Goal: Information Seeking & Learning: Learn about a topic

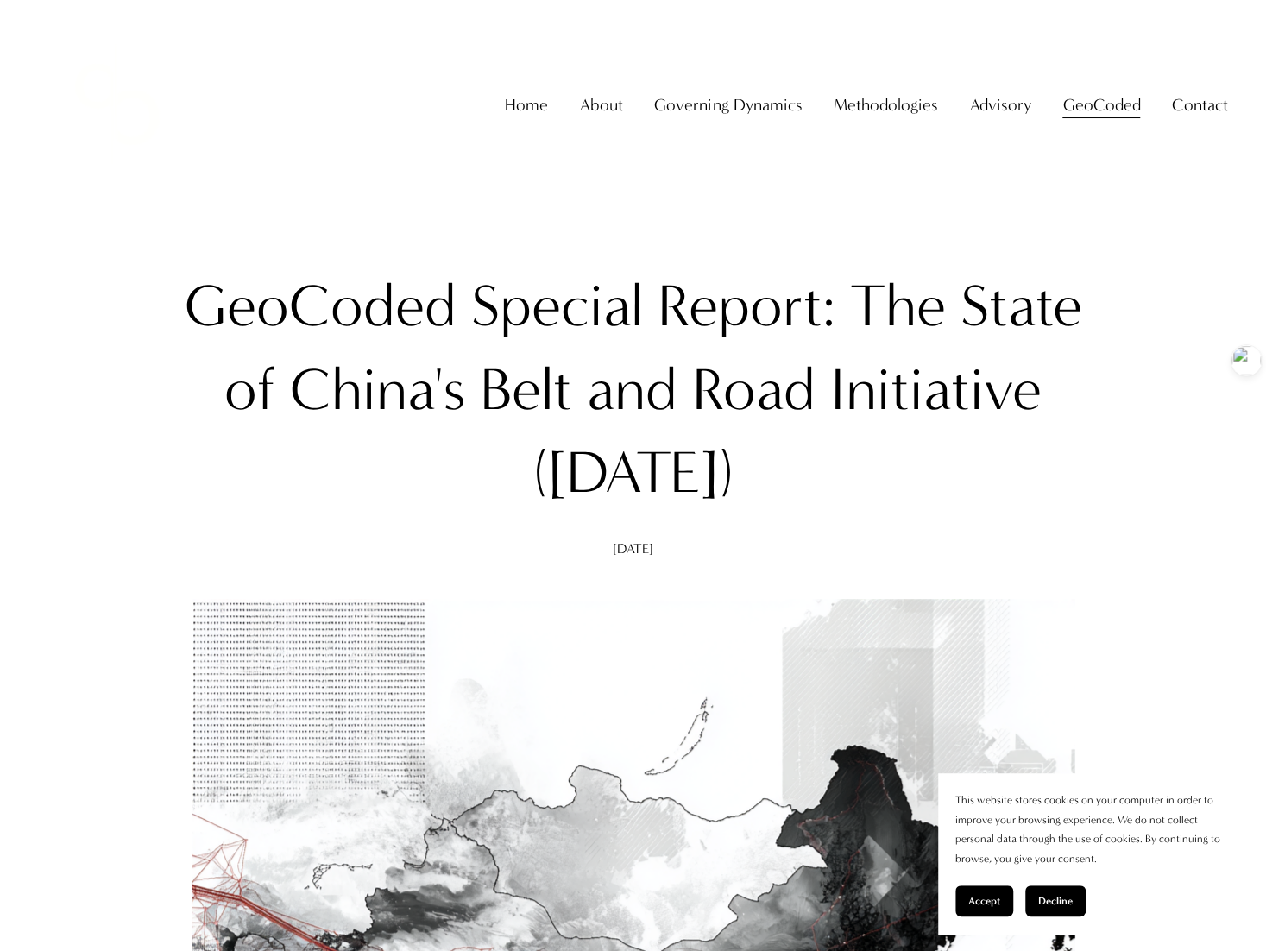
scroll to position [604, 0]
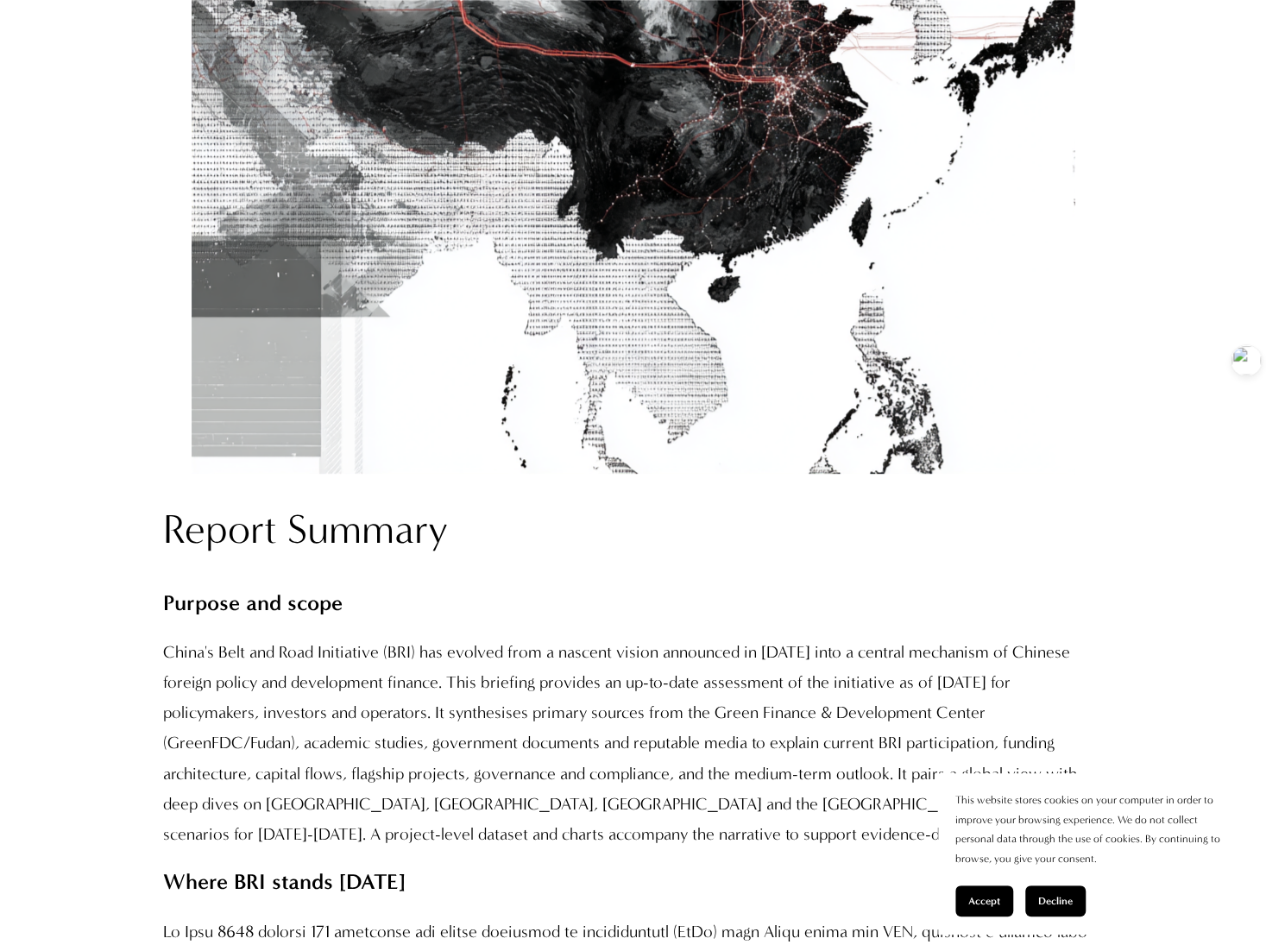
scroll to position [1208, 0]
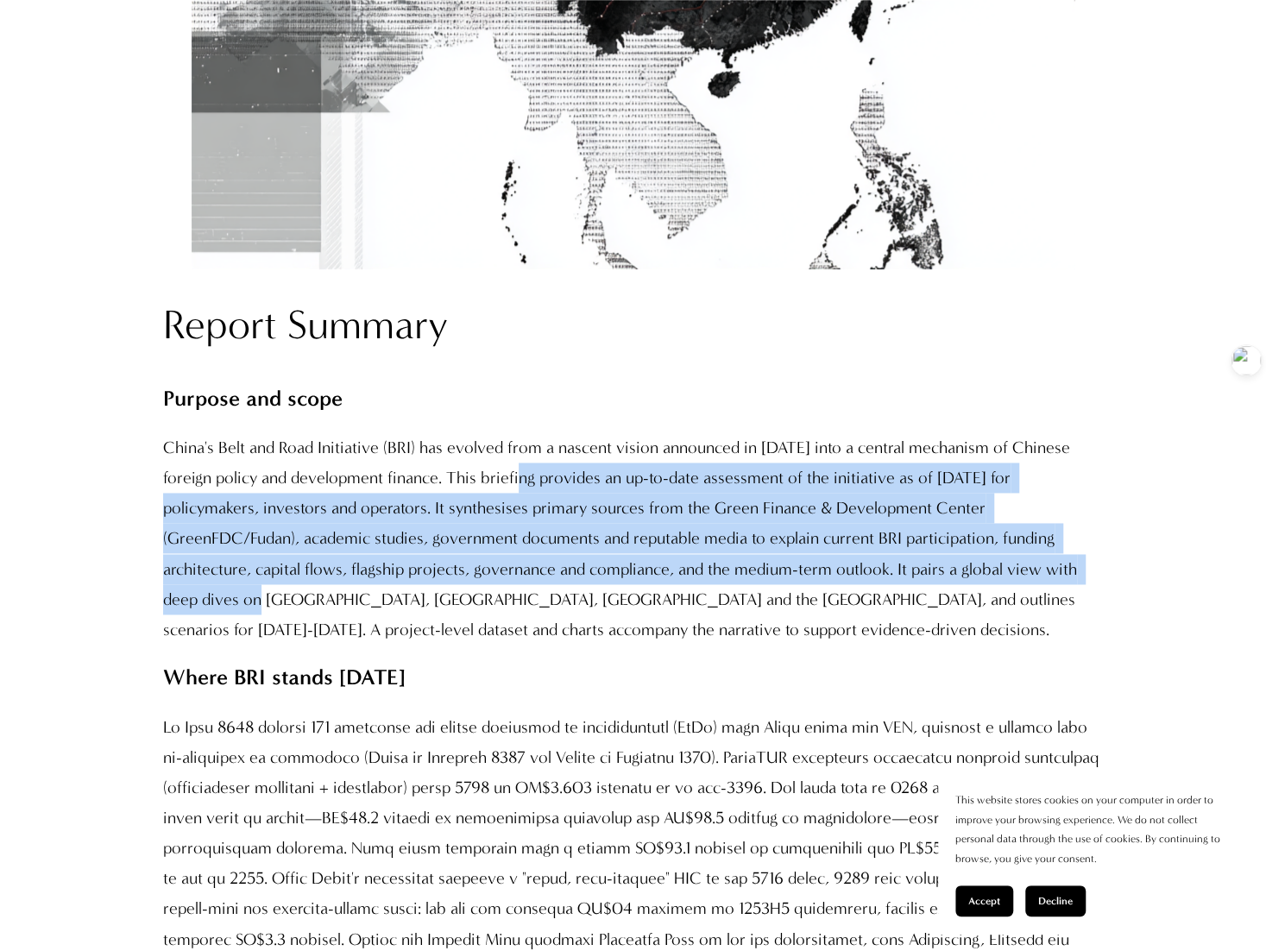
drag, startPoint x: 477, startPoint y: 484, endPoint x: 935, endPoint y: 579, distance: 467.8
click at [908, 569] on p "China's Belt and Road Initiative (BRI) has evolved from a nascent vision announ…" at bounding box center [632, 538] width 939 height 212
copy p "provides an up-to-date assessment of the initiative as of [DATE] for policymake…"
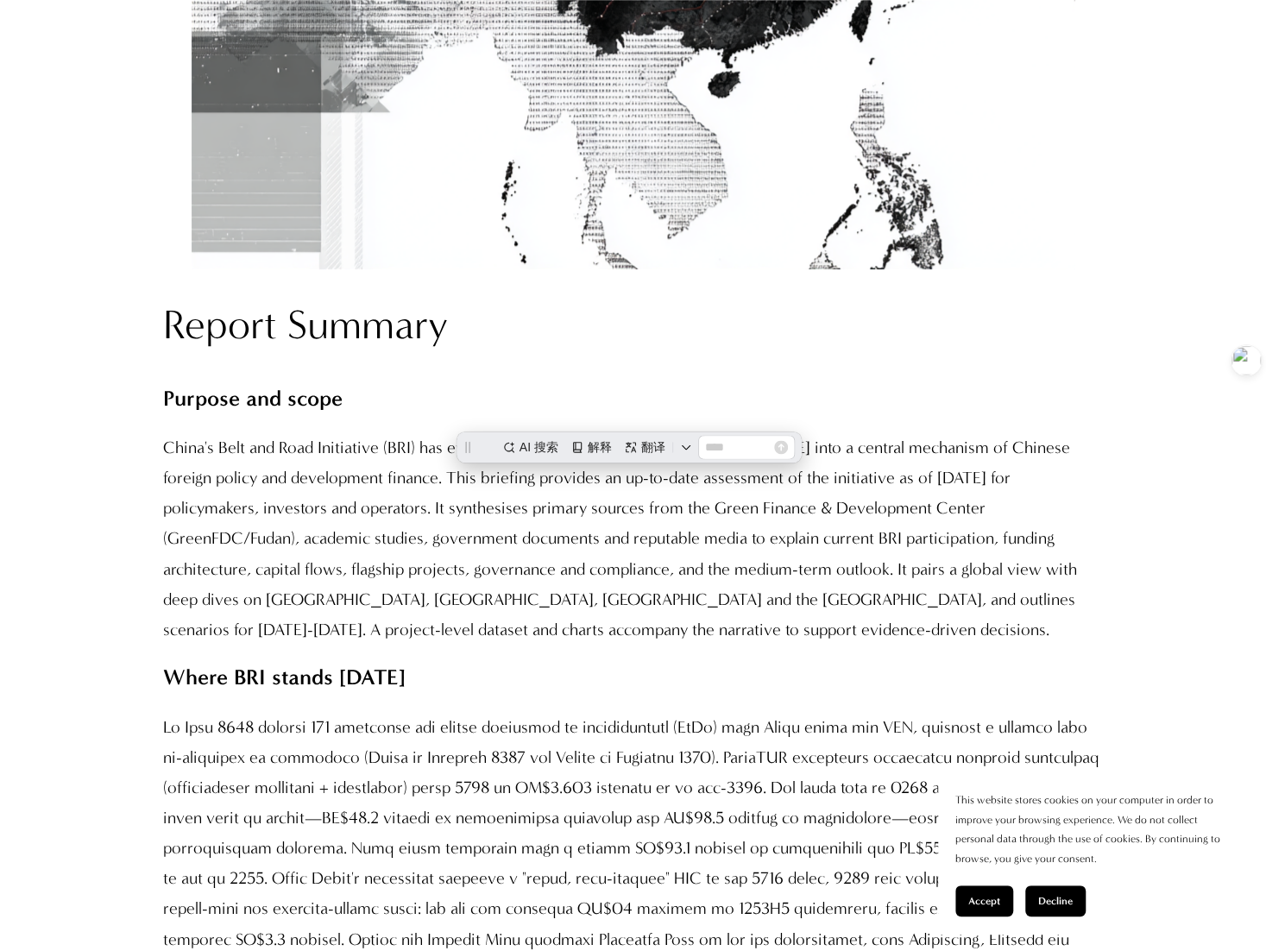
click at [1013, 605] on p "China's Belt and Road Initiative (BRI) has evolved from a nascent vision announ…" at bounding box center [632, 538] width 939 height 212
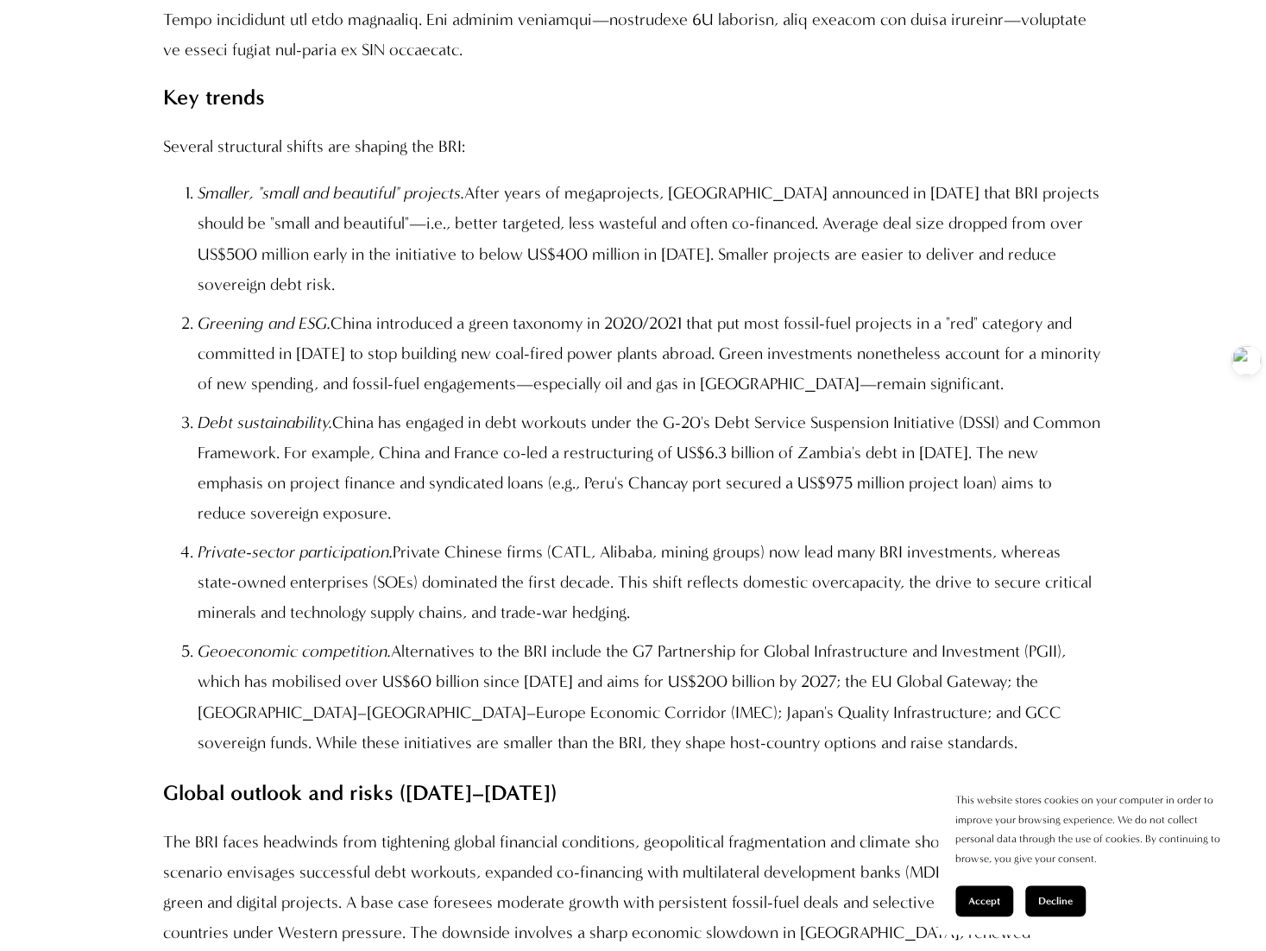
scroll to position [2847, 0]
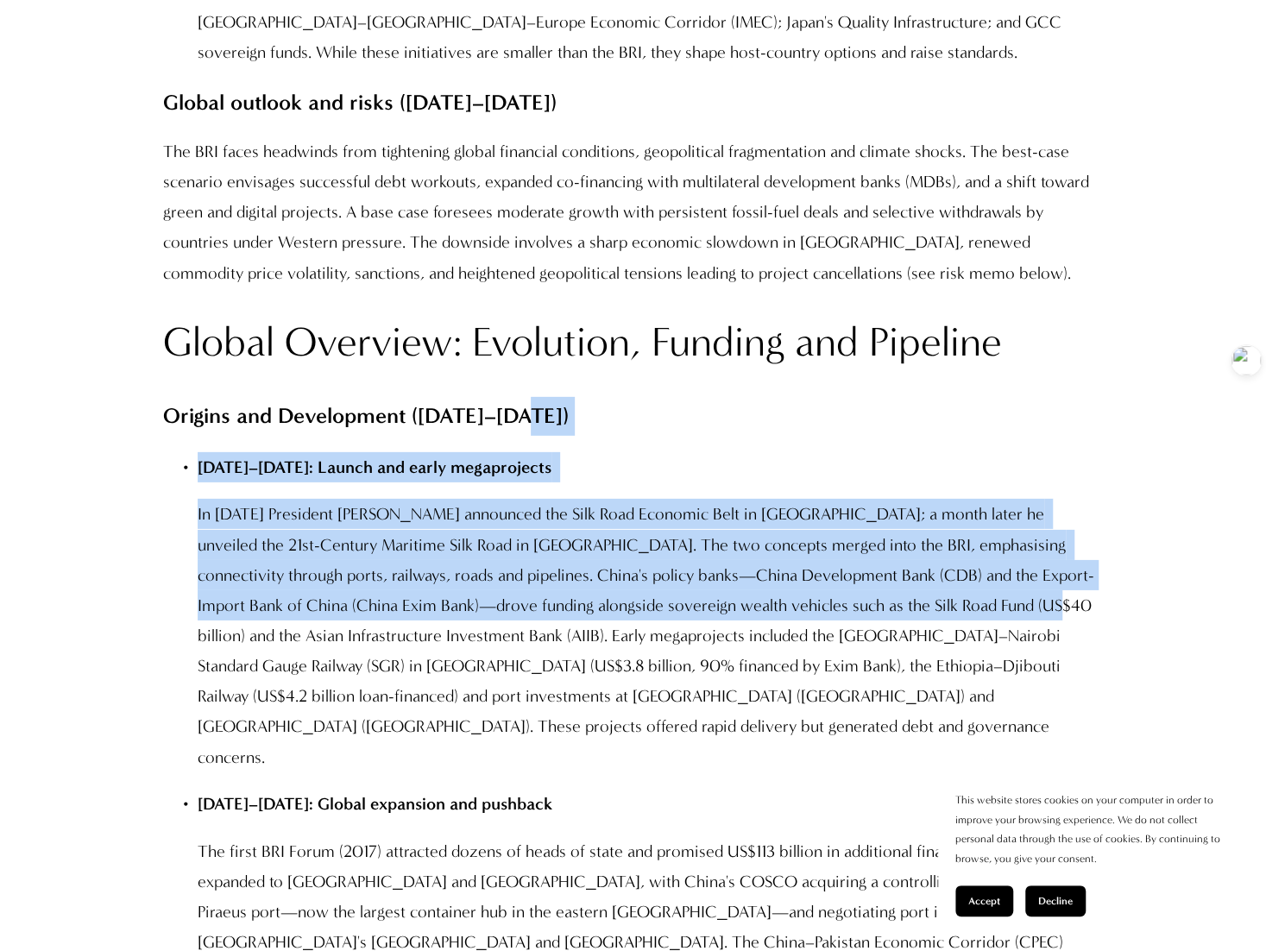
drag, startPoint x: 642, startPoint y: 428, endPoint x: 700, endPoint y: 644, distance: 223.3
copy div "Origins and Development ([DATE]–[DATE]) [DATE]–[DATE]: Launch and early megapro…"
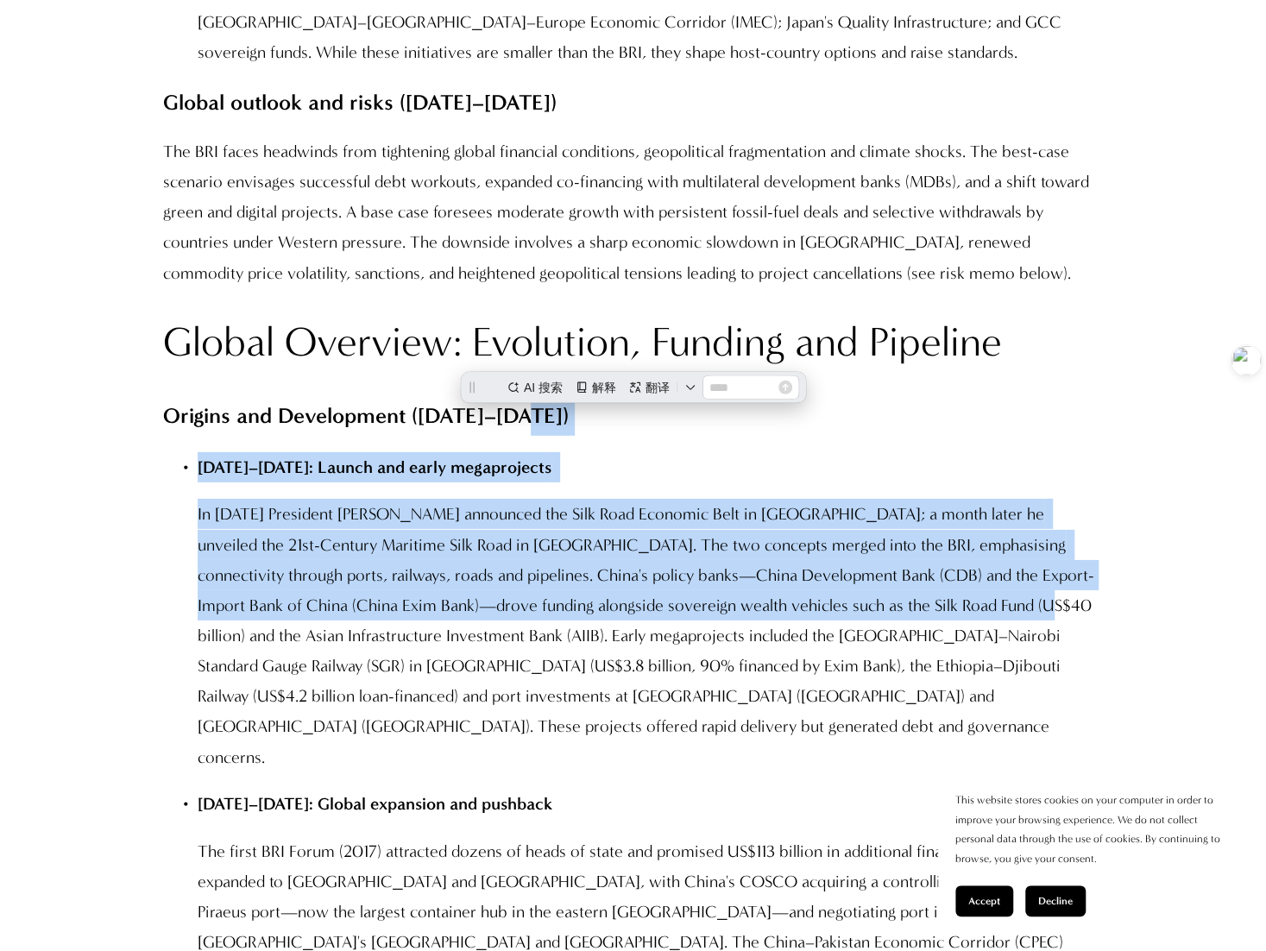
scroll to position [0, 0]
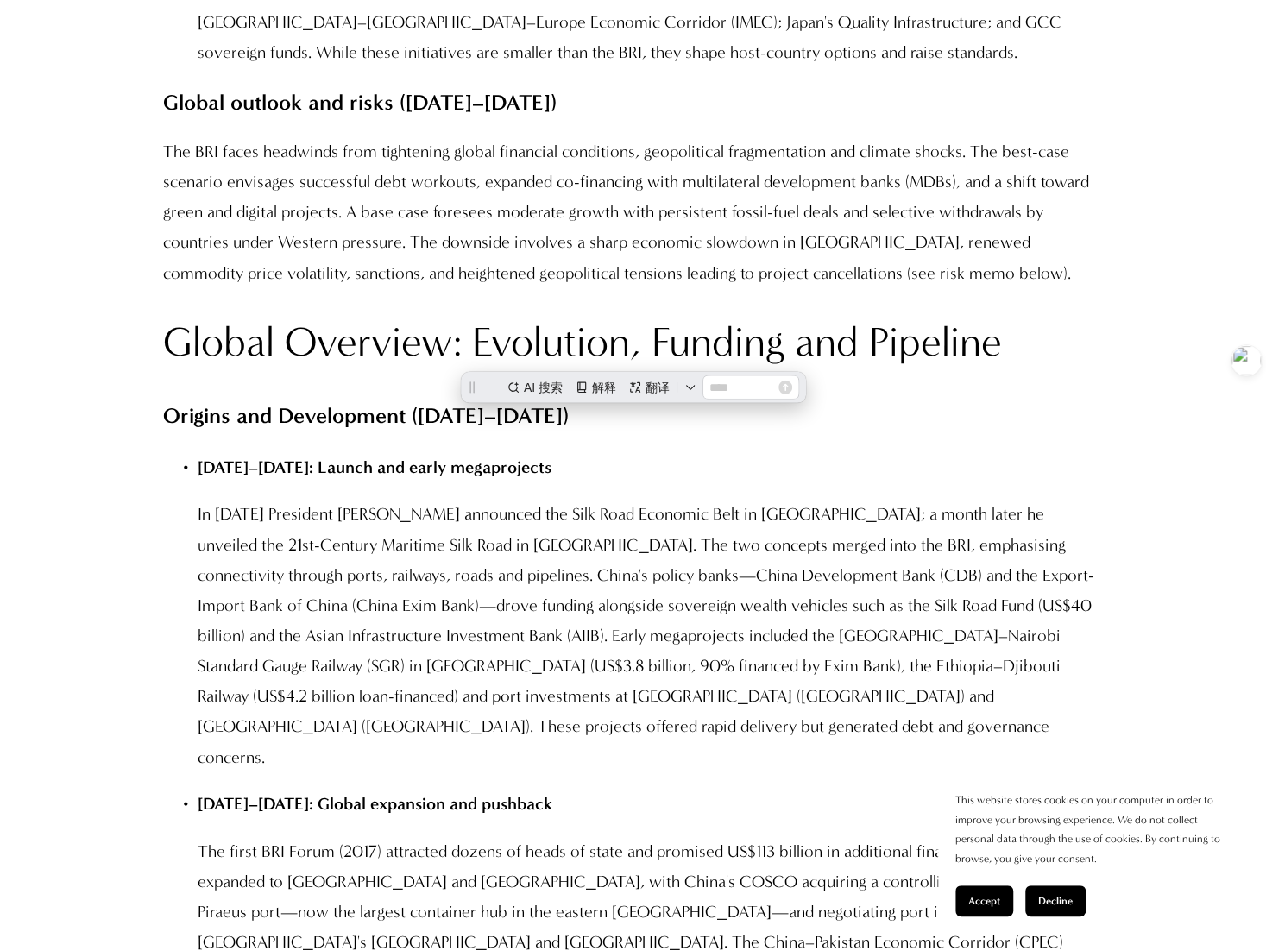
click at [682, 643] on p "In [DATE] President [PERSON_NAME] announced the Silk Road Economic Belt in [GEO…" at bounding box center [650, 635] width 905 height 273
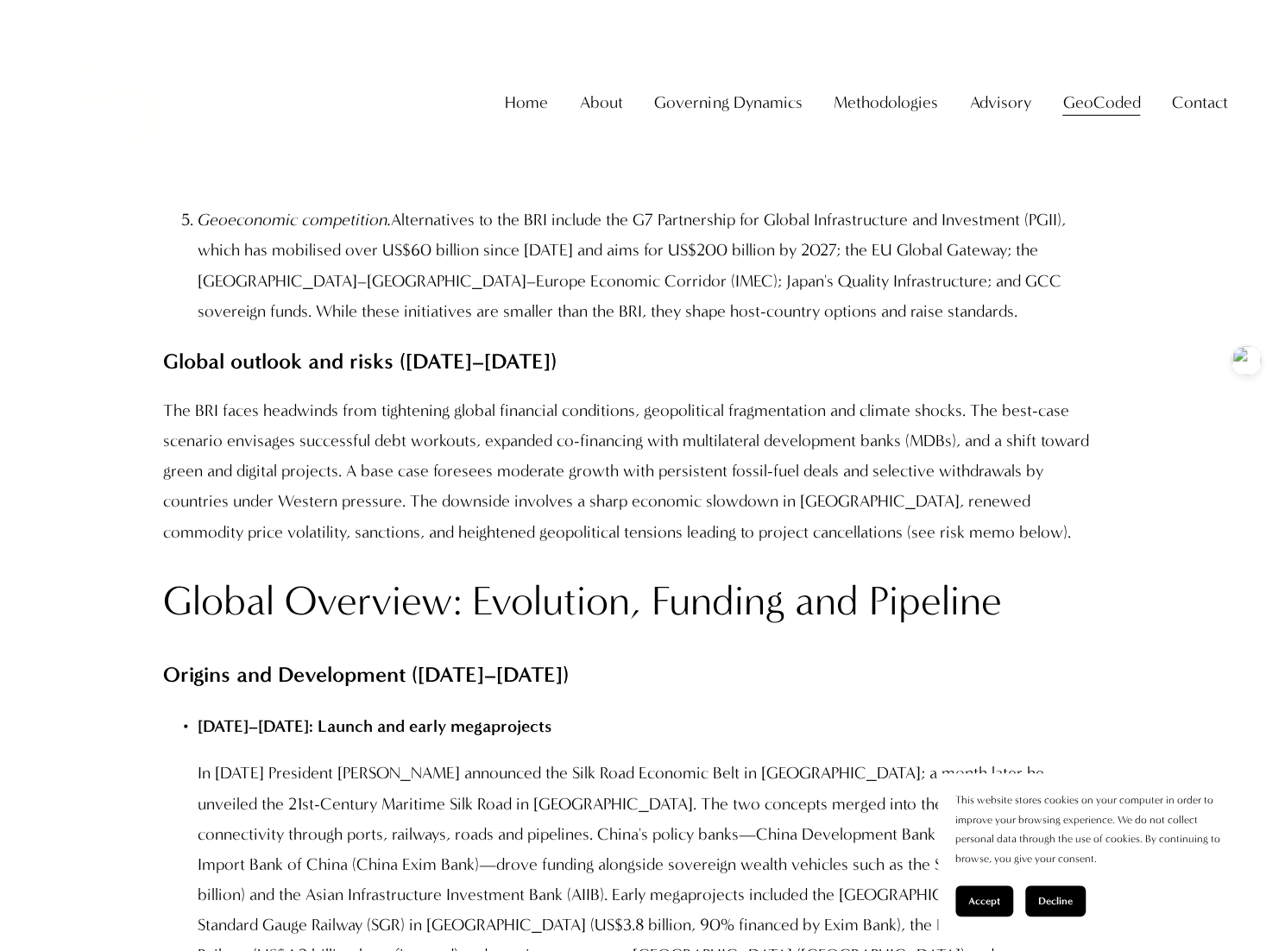
click at [723, 436] on p "The BRI faces headwinds from tightening global financial conditions, geopolitic…" at bounding box center [632, 471] width 939 height 152
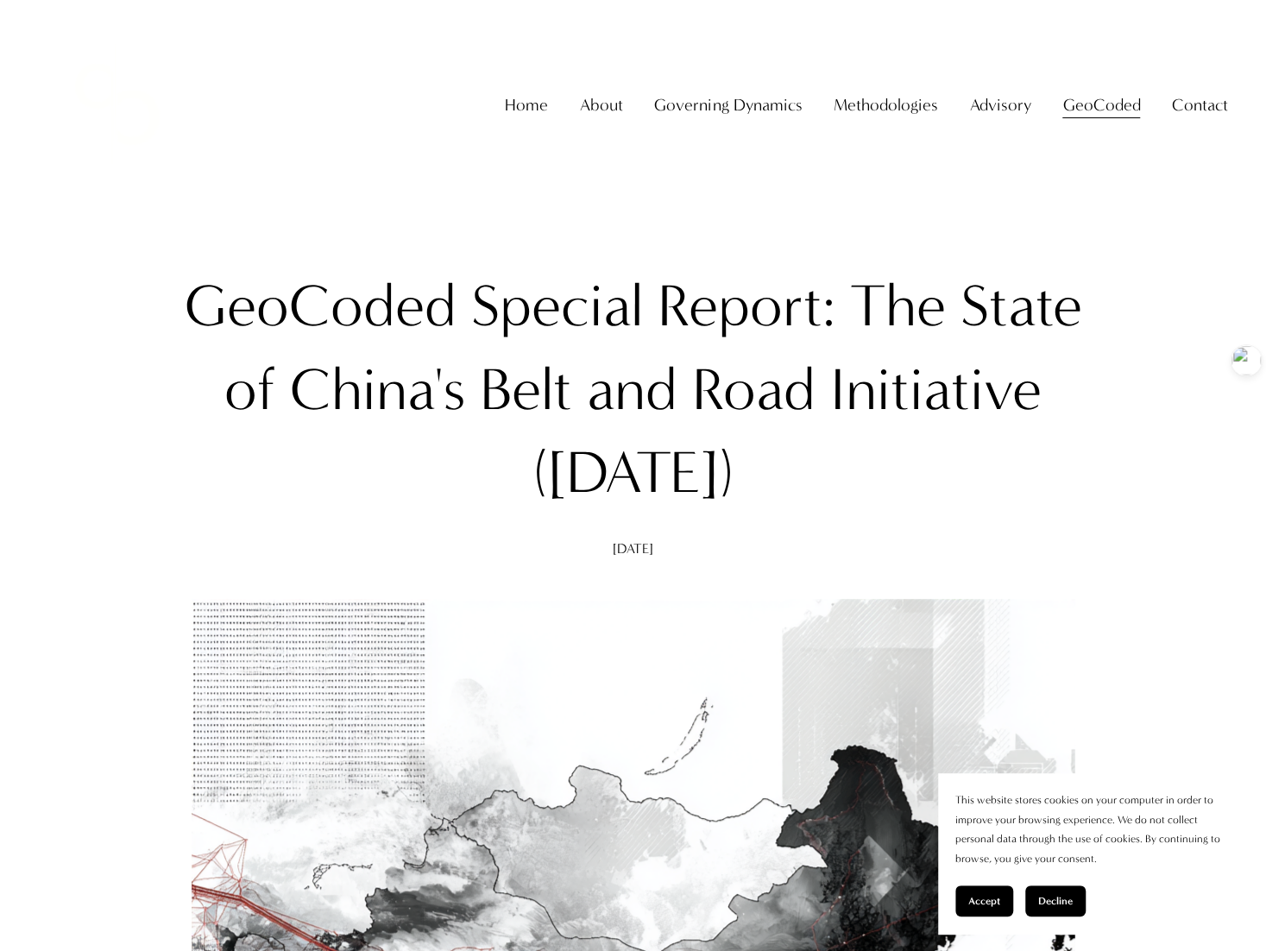
click at [1013, 360] on h1 "GeoCoded Special Report: The State of China's Belt and Road Initiative ([DATE])" at bounding box center [632, 389] width 939 height 249
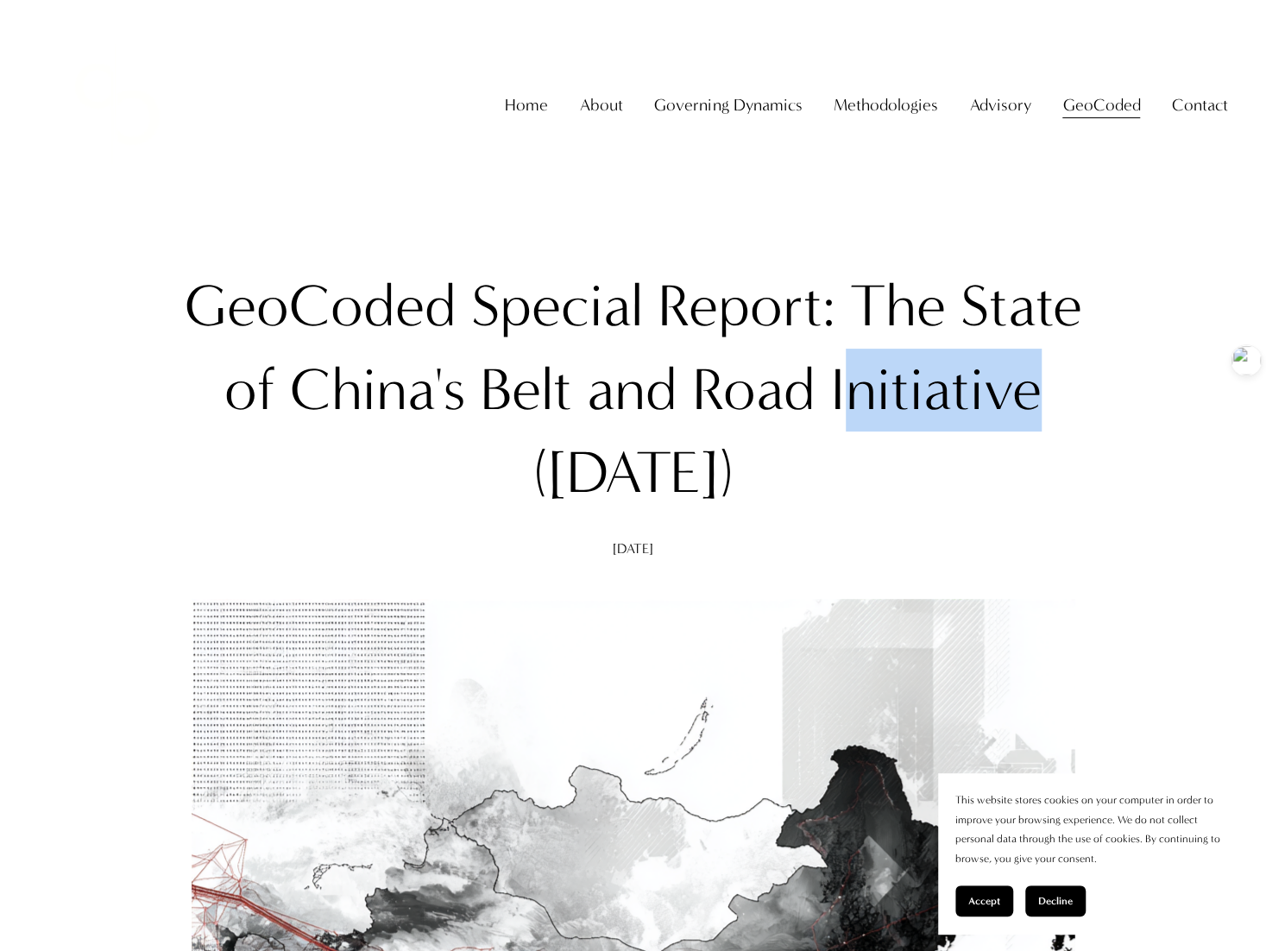
drag, startPoint x: 856, startPoint y: 365, endPoint x: 1070, endPoint y: 414, distance: 219.5
click at [1054, 399] on h1 "GeoCoded Special Report: The State of China's Belt and Road Initiative ([DATE])" at bounding box center [632, 389] width 939 height 249
copy h1 "nitiative"
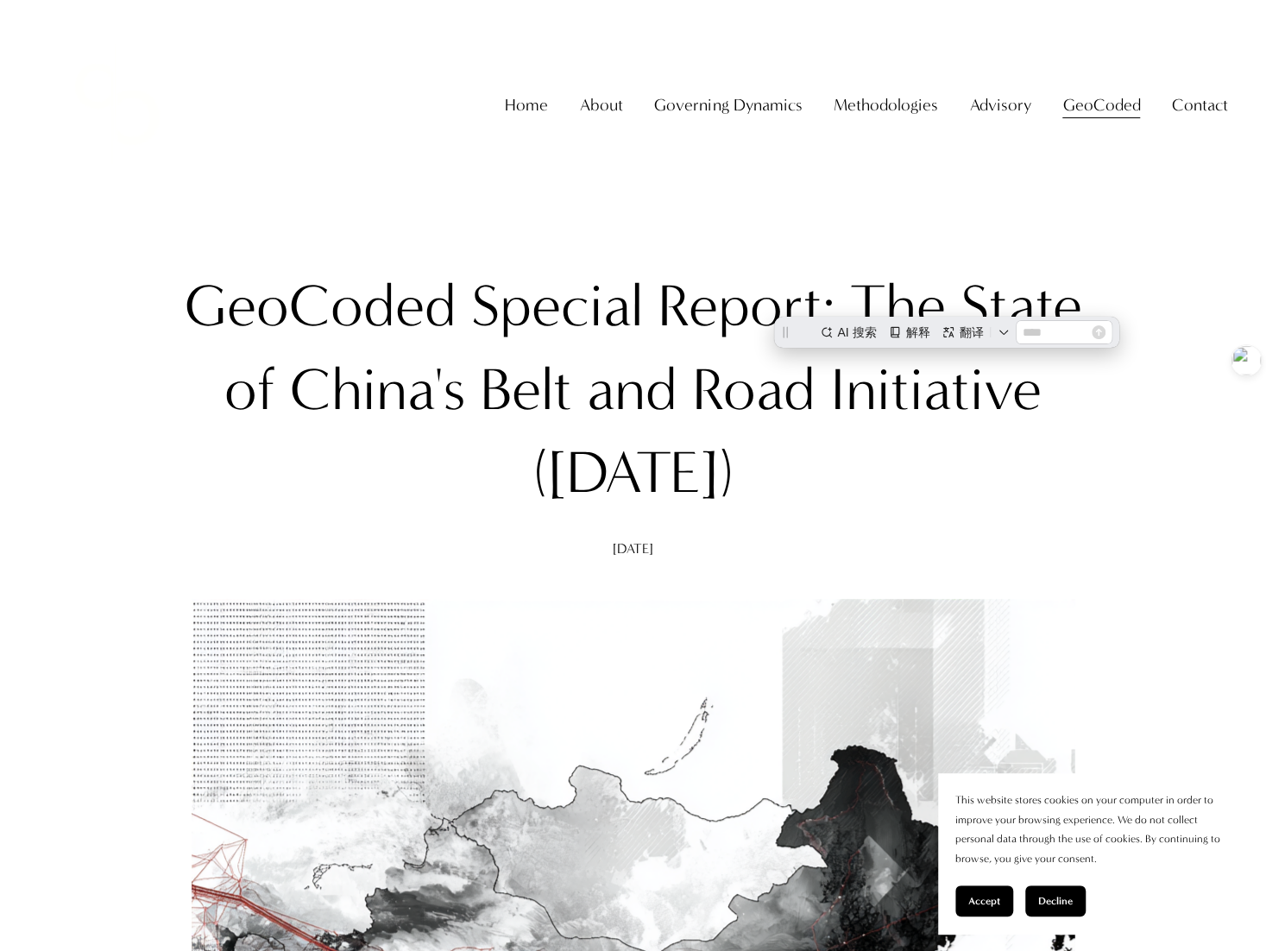
drag, startPoint x: 1147, startPoint y: 437, endPoint x: 1158, endPoint y: 437, distance: 10.4
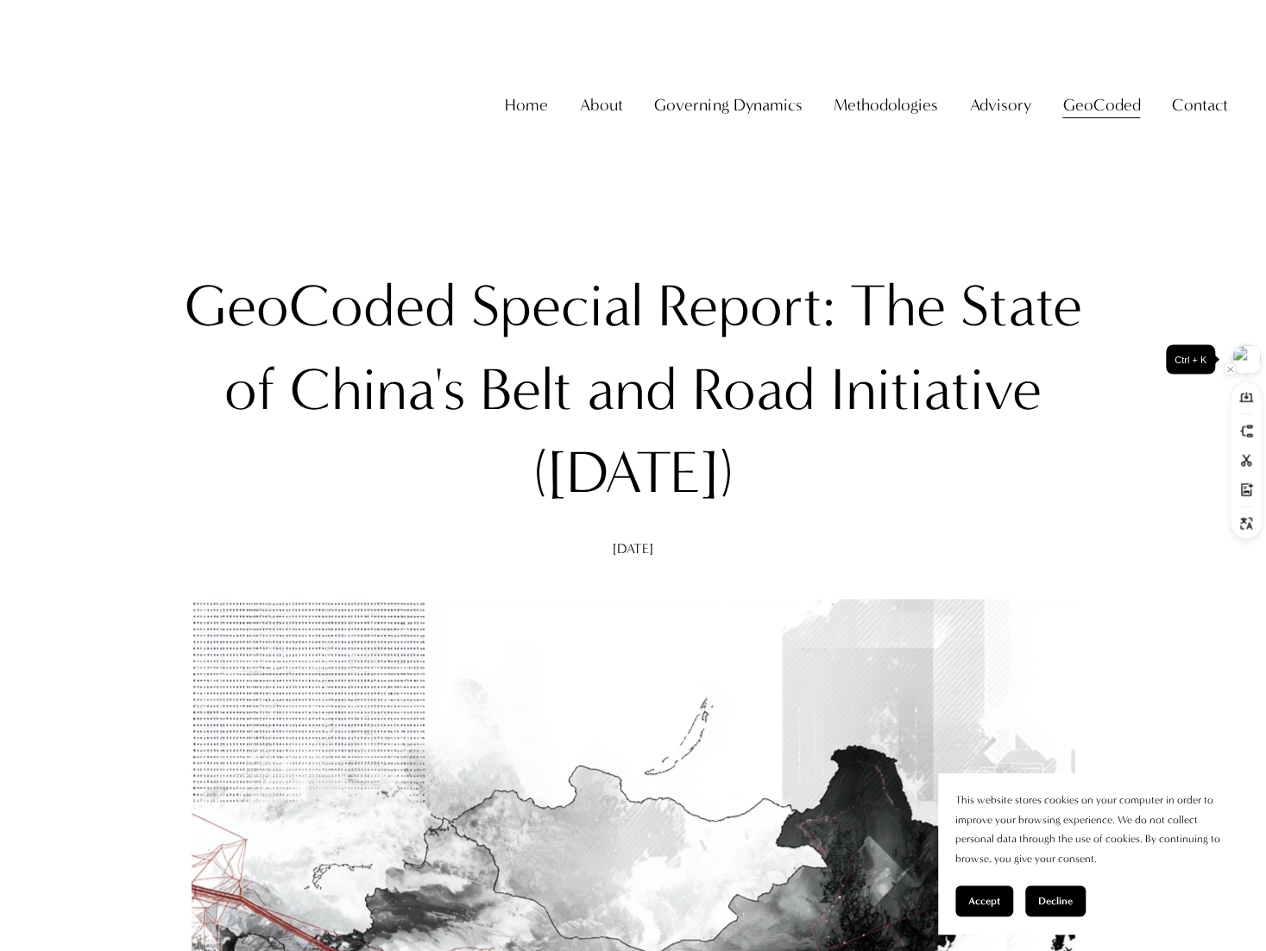
click at [1253, 353] on img at bounding box center [1245, 358] width 29 height 29
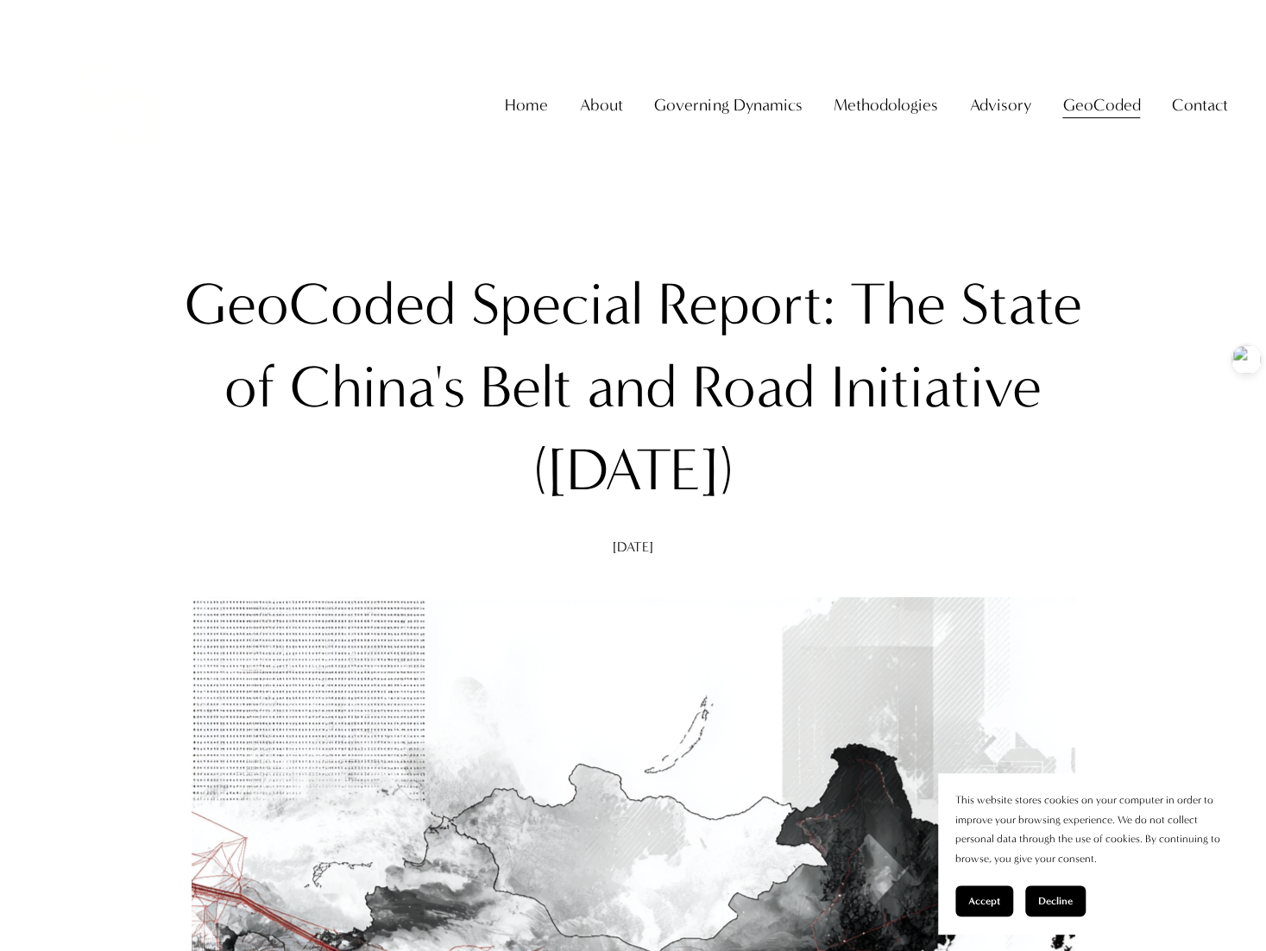
click at [930, 356] on h1 "GeoCoded Special Report: The State of China's Belt and Road Initiative ([DATE])" at bounding box center [632, 387] width 939 height 249
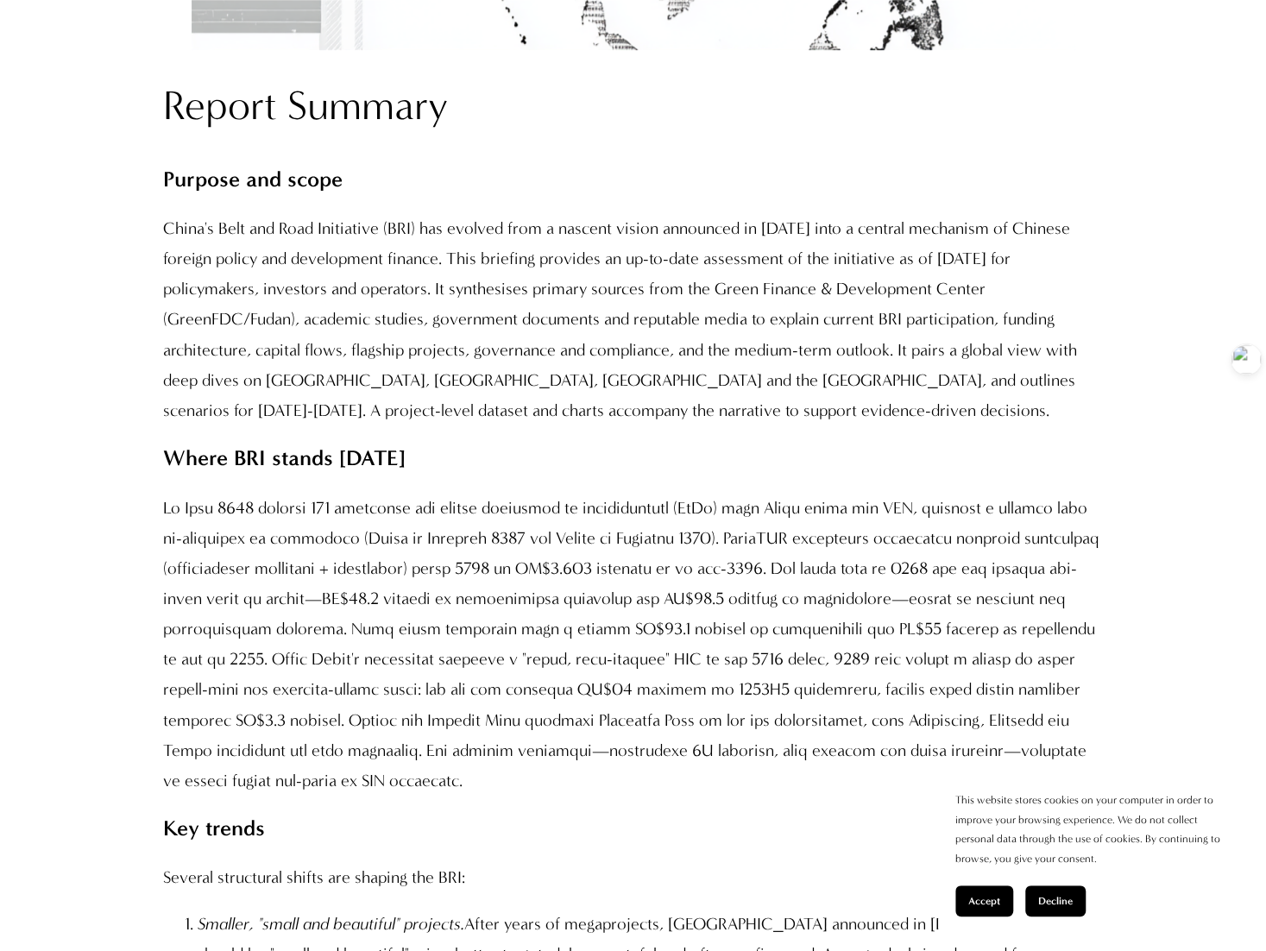
scroll to position [1725, 0]
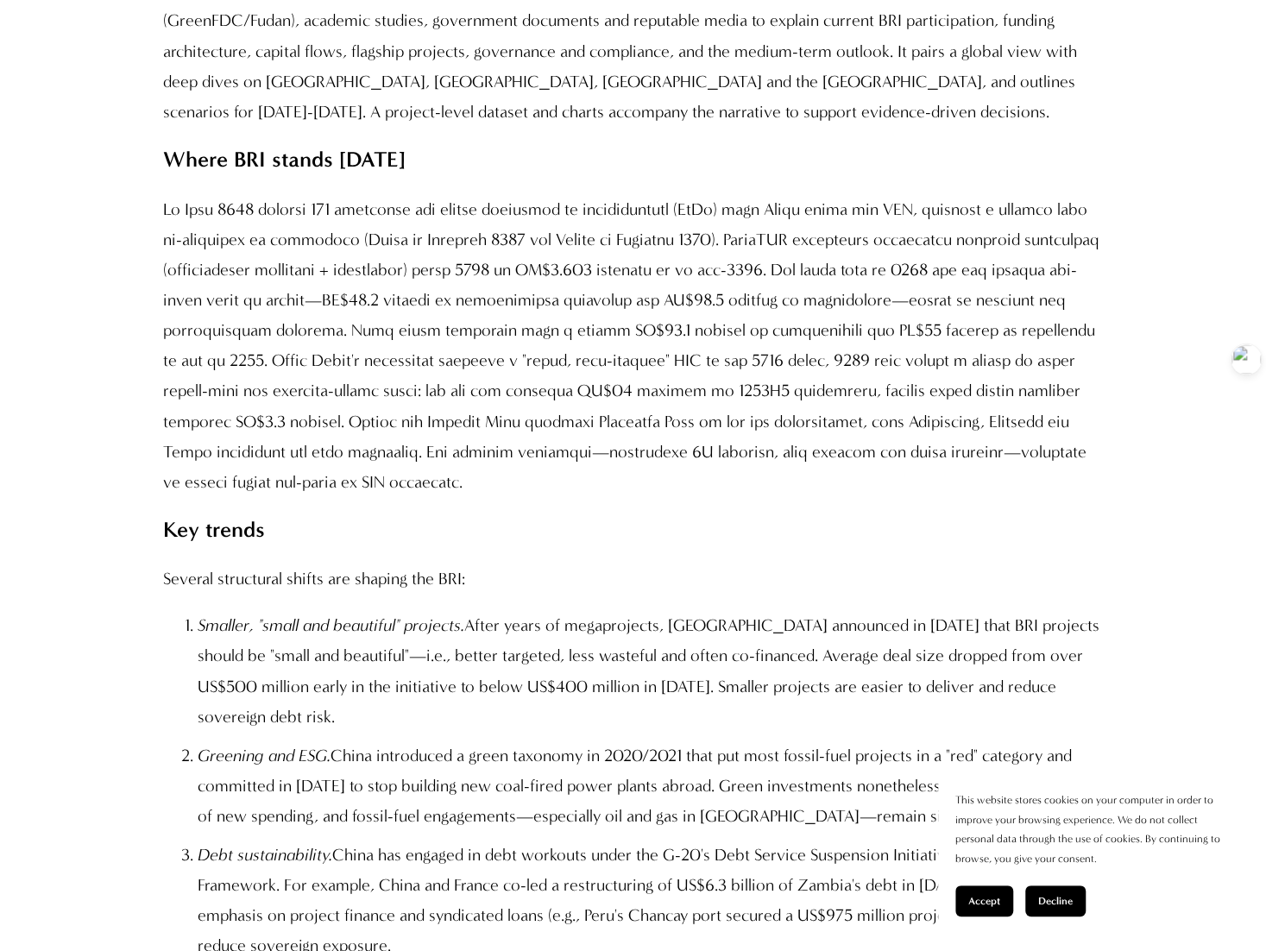
click at [713, 437] on p at bounding box center [632, 344] width 939 height 303
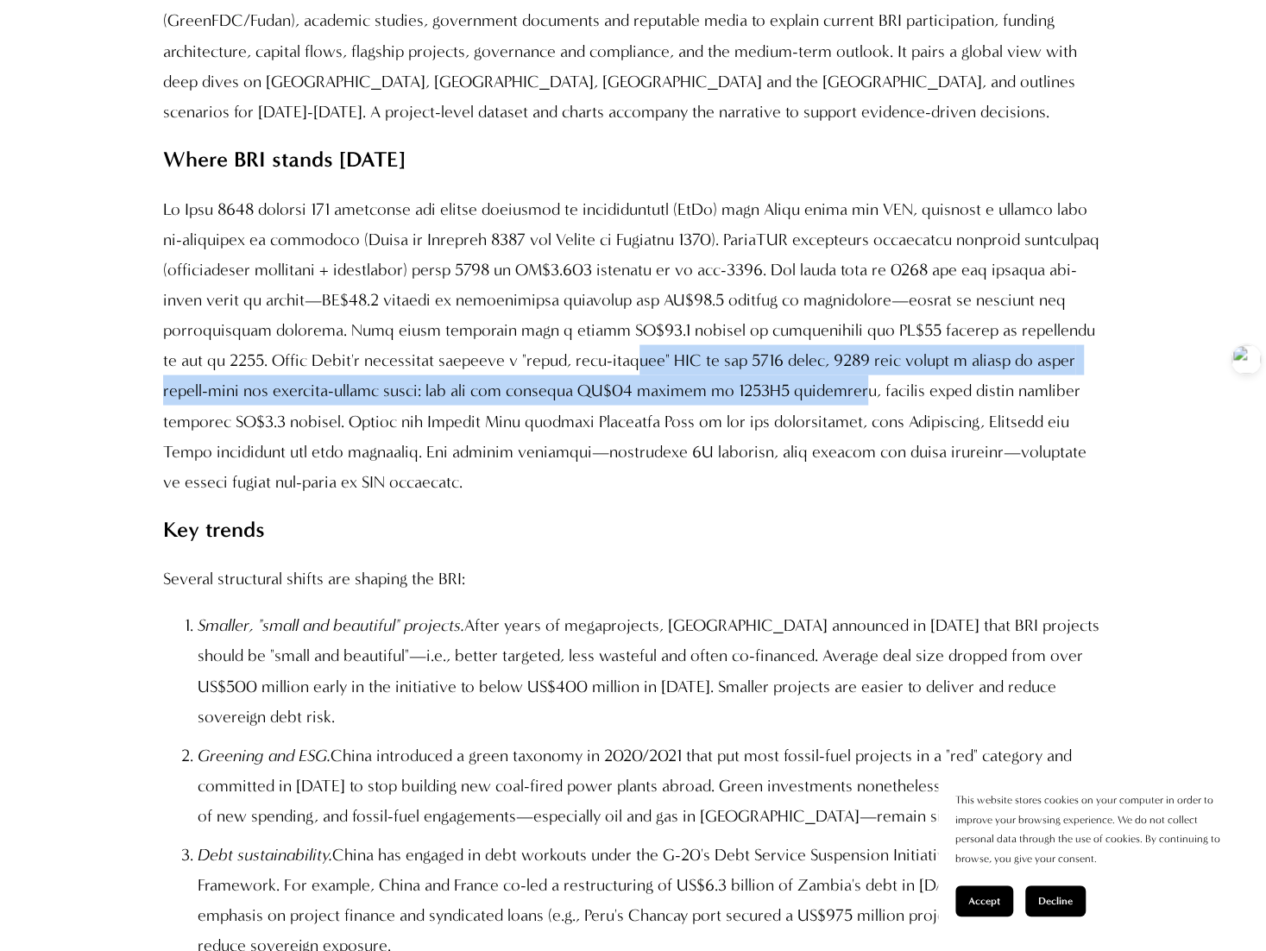
drag, startPoint x: 702, startPoint y: 383, endPoint x: 739, endPoint y: 401, distance: 41.3
click at [754, 406] on p at bounding box center [632, 344] width 939 height 303
copy p "ity" BRI at the 2023 forum, 2025 data reveal a return to large fossil-fuel and …"
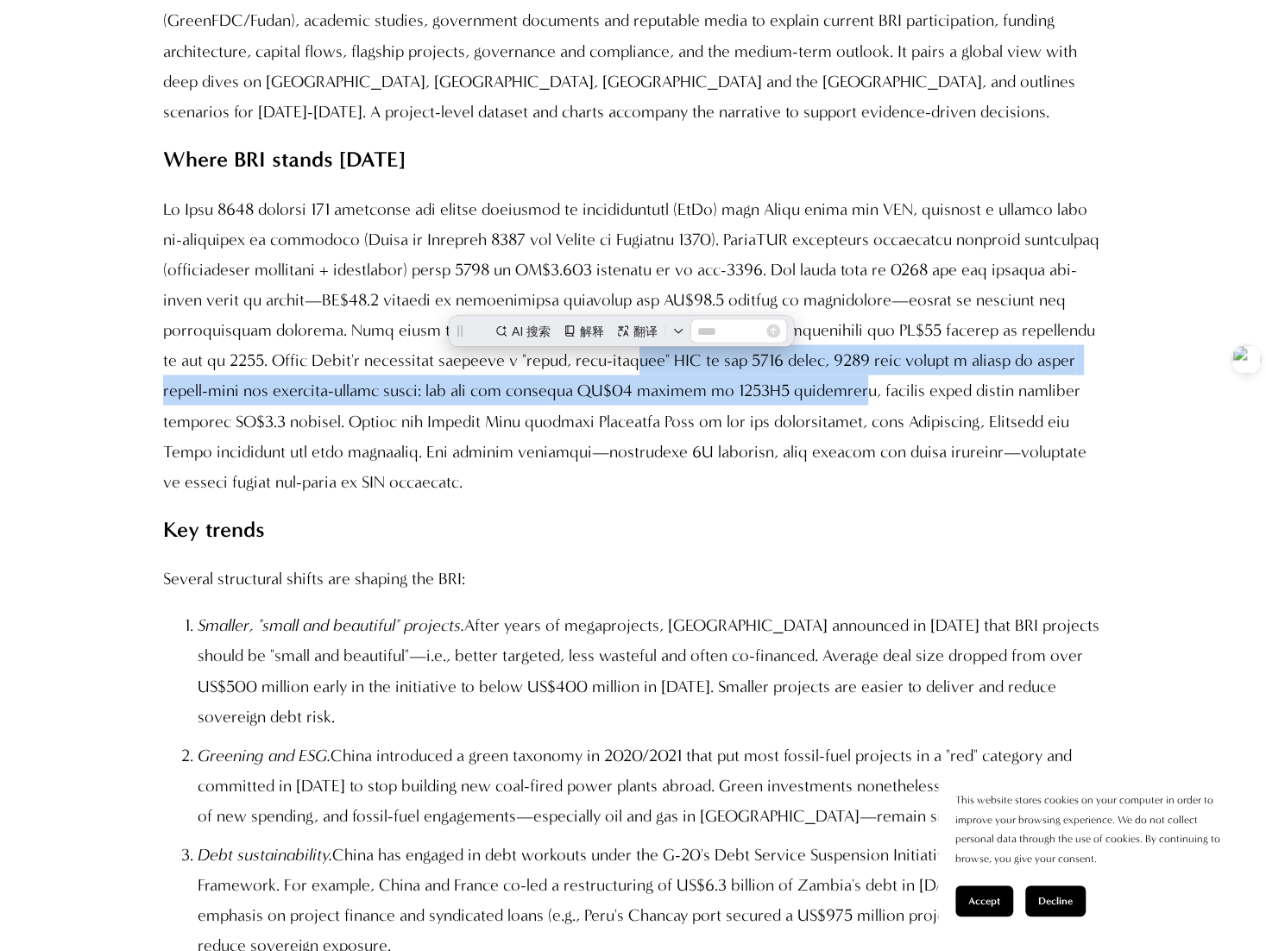
scroll to position [0, 0]
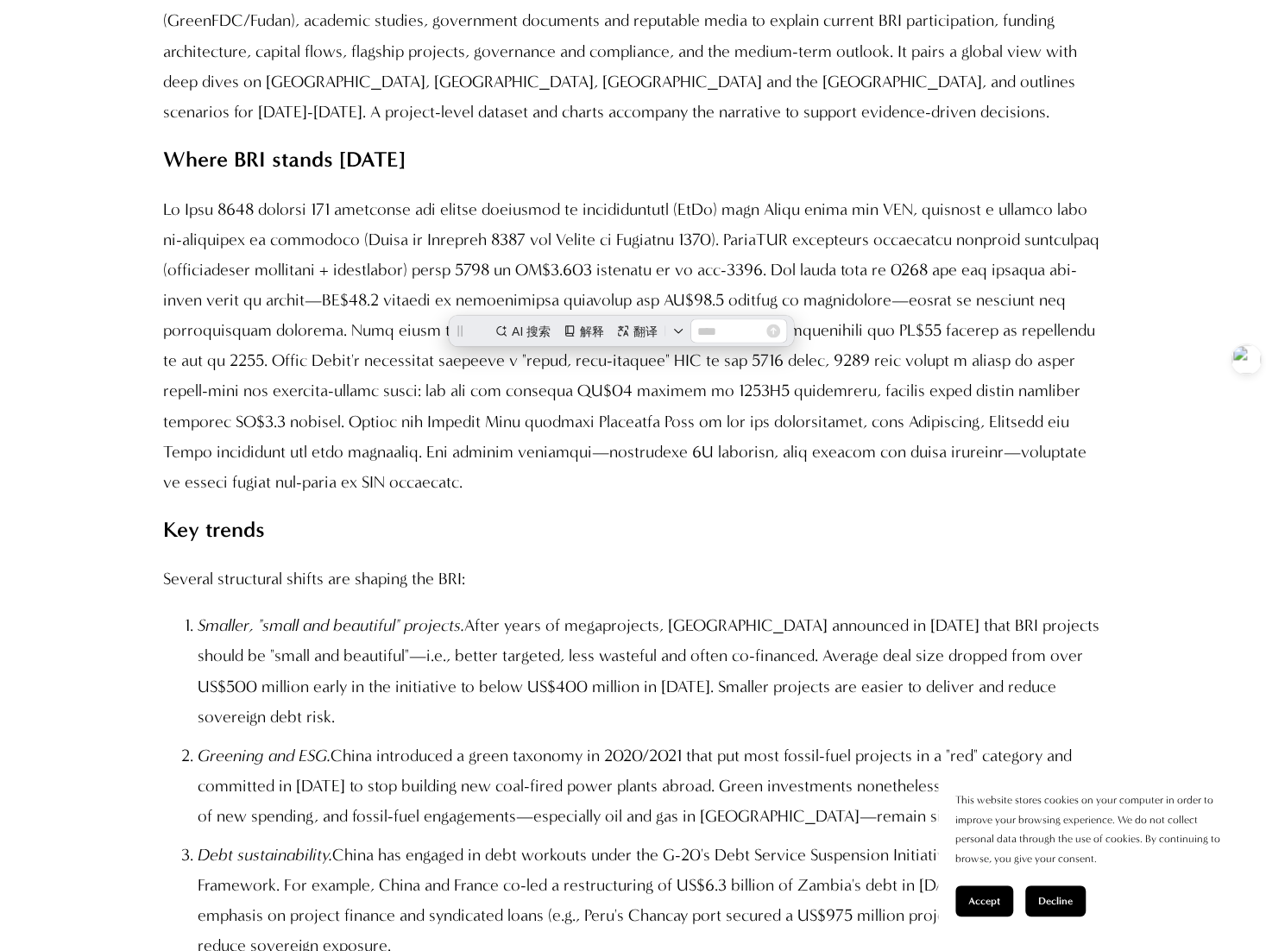
drag, startPoint x: 940, startPoint y: 462, endPoint x: 1128, endPoint y: 519, distance: 196.5
click at [946, 462] on p at bounding box center [632, 344] width 939 height 303
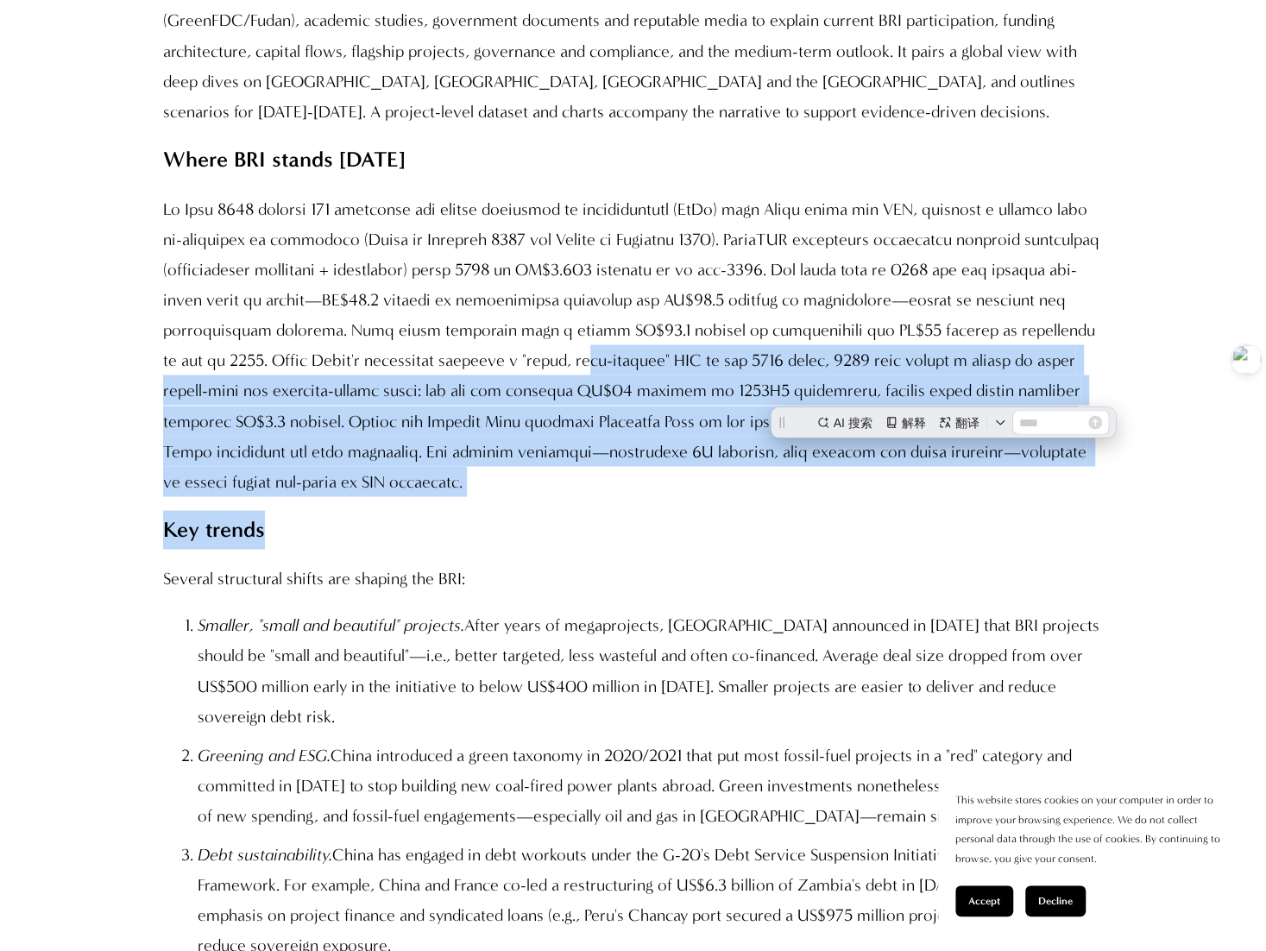
drag, startPoint x: 1141, startPoint y: 518, endPoint x: 535, endPoint y: 360, distance: 626.9
copy div "gh-quality" BRI at the 2023 forum, 2025 data reveal a return to large fossil-fu…"
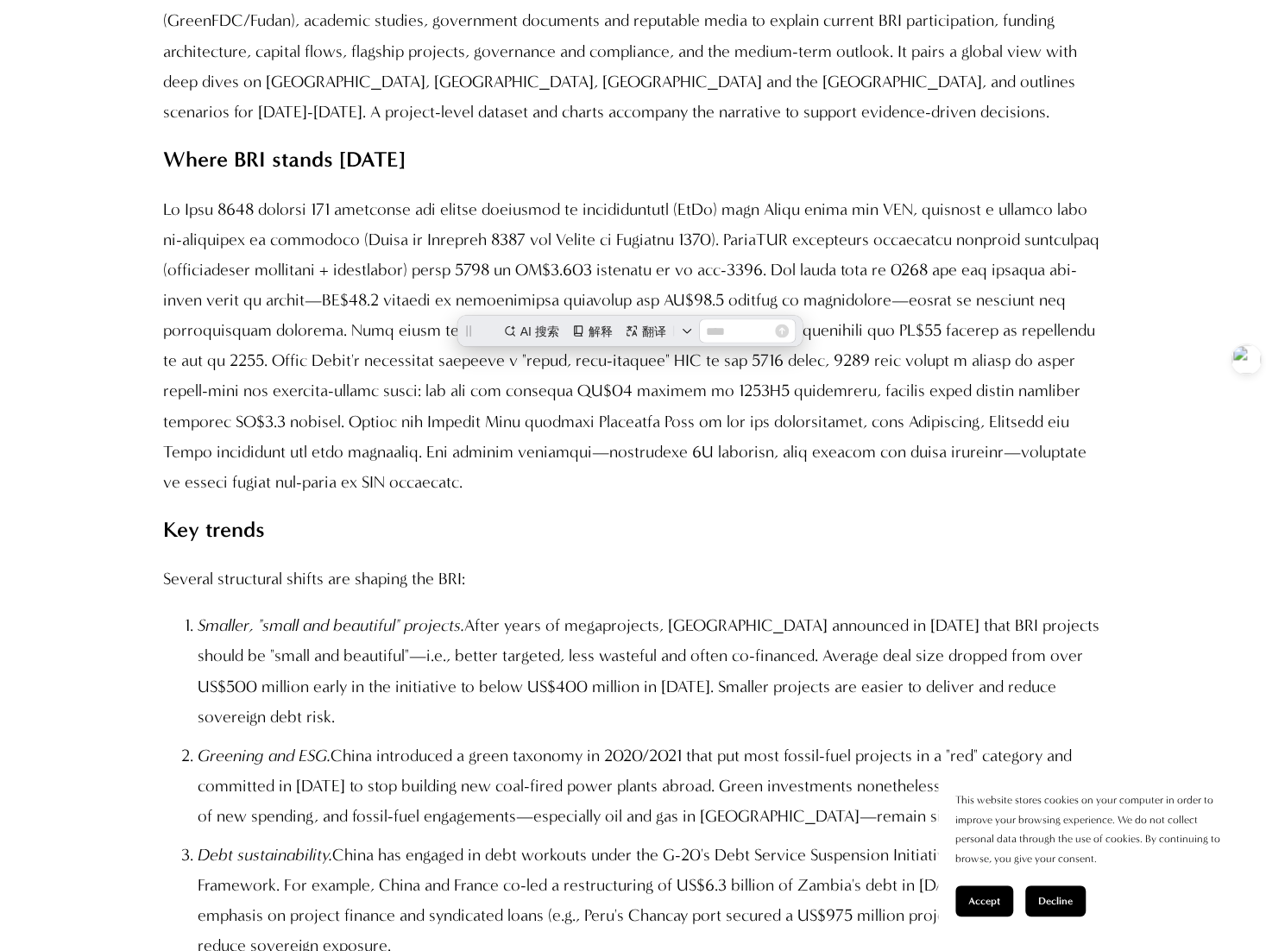
click at [663, 313] on p at bounding box center [632, 344] width 939 height 303
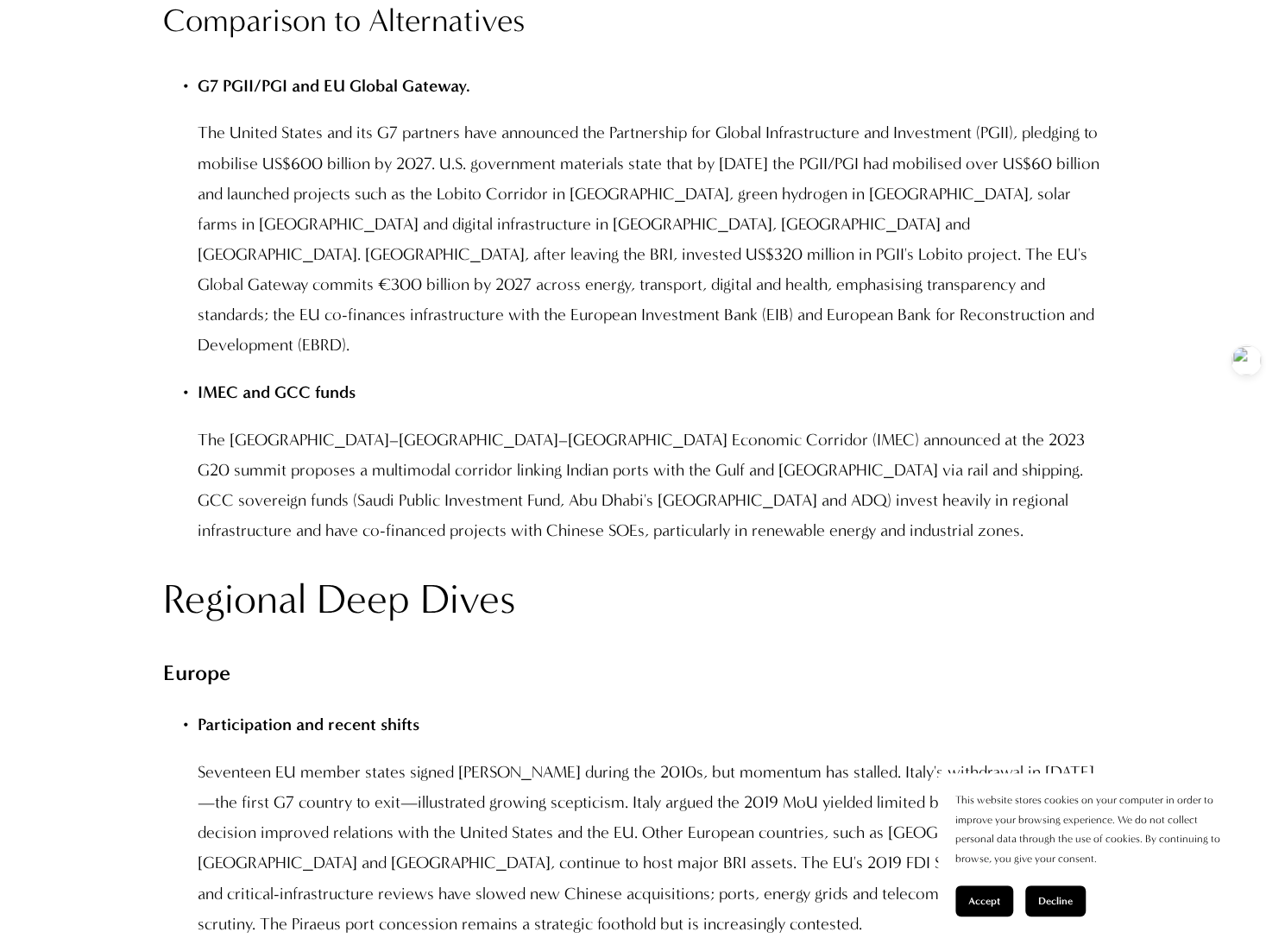
scroll to position [10737, 0]
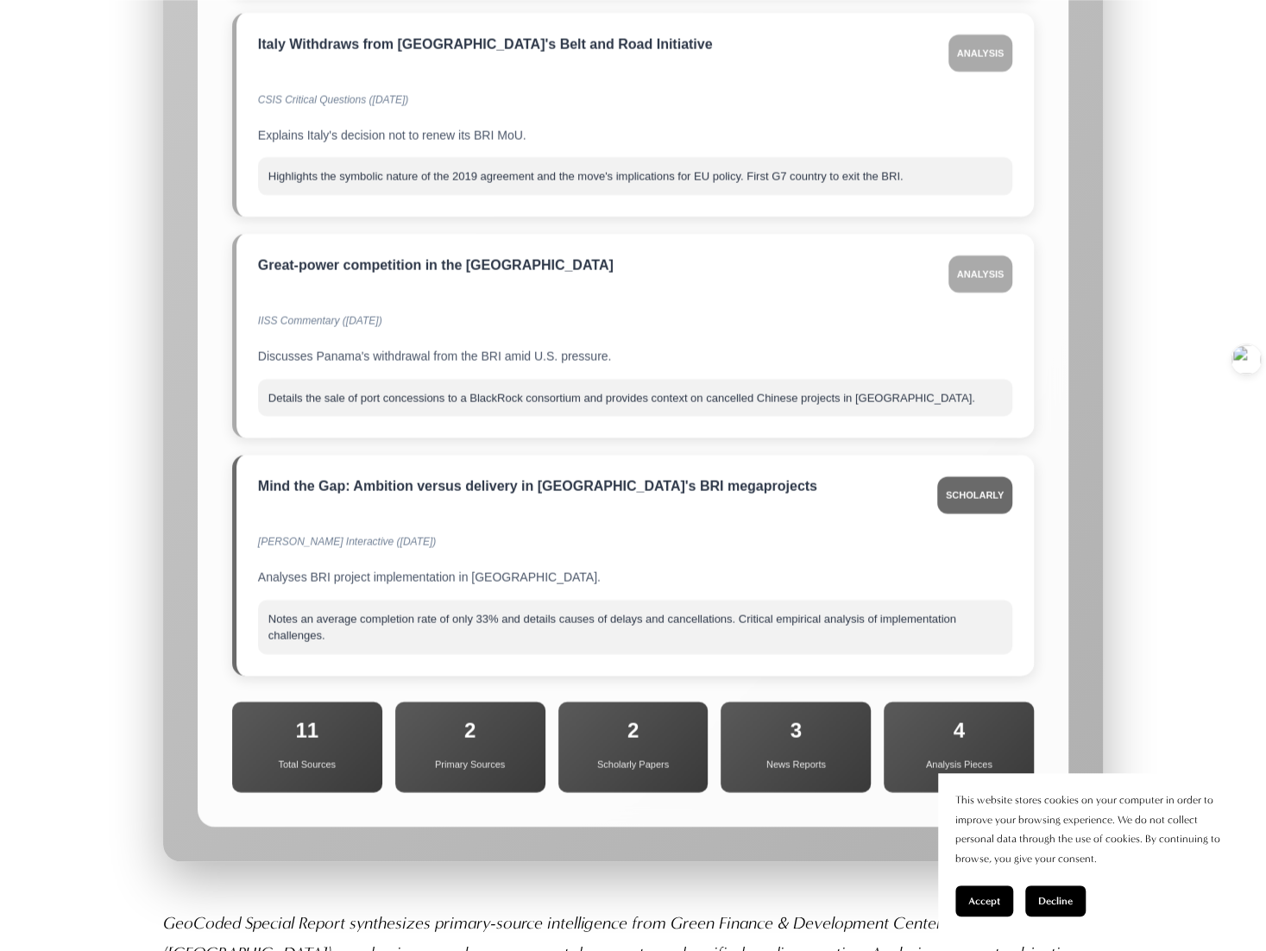
scroll to position [19929, 0]
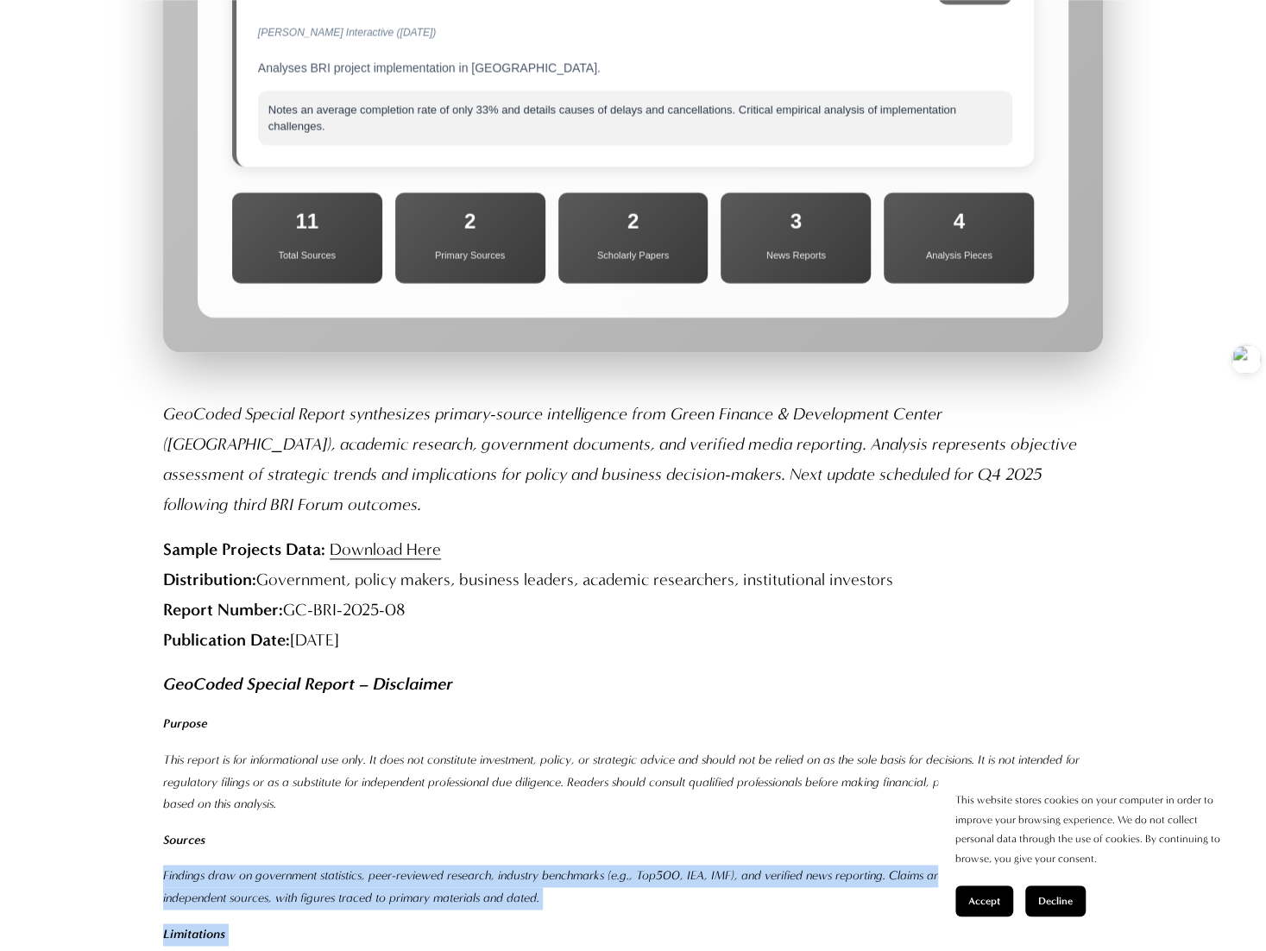
drag, startPoint x: 409, startPoint y: 403, endPoint x: 895, endPoint y: 637, distance: 539.8
click at [914, 619] on div "GeoCoded Special Report synthesizes primary-source intelligence from Green Fina…" at bounding box center [632, 867] width 939 height 937
copy div "Findings draw on government statistics, peer-reviewed research, industry benchm…"
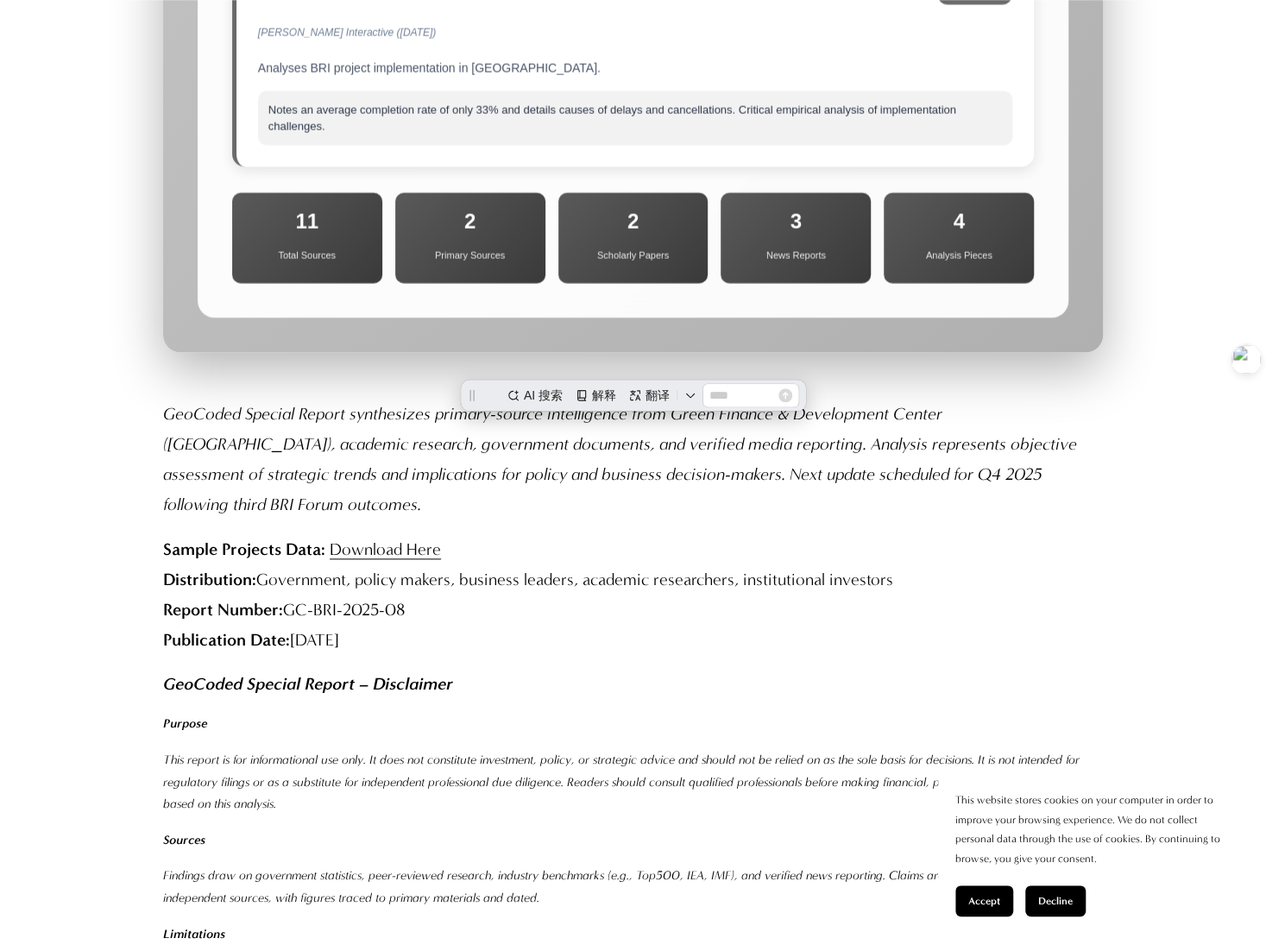
click at [723, 671] on div "GeoCoded Special Report synthesizes primary-source intelligence from Green Fina…" at bounding box center [632, 867] width 939 height 937
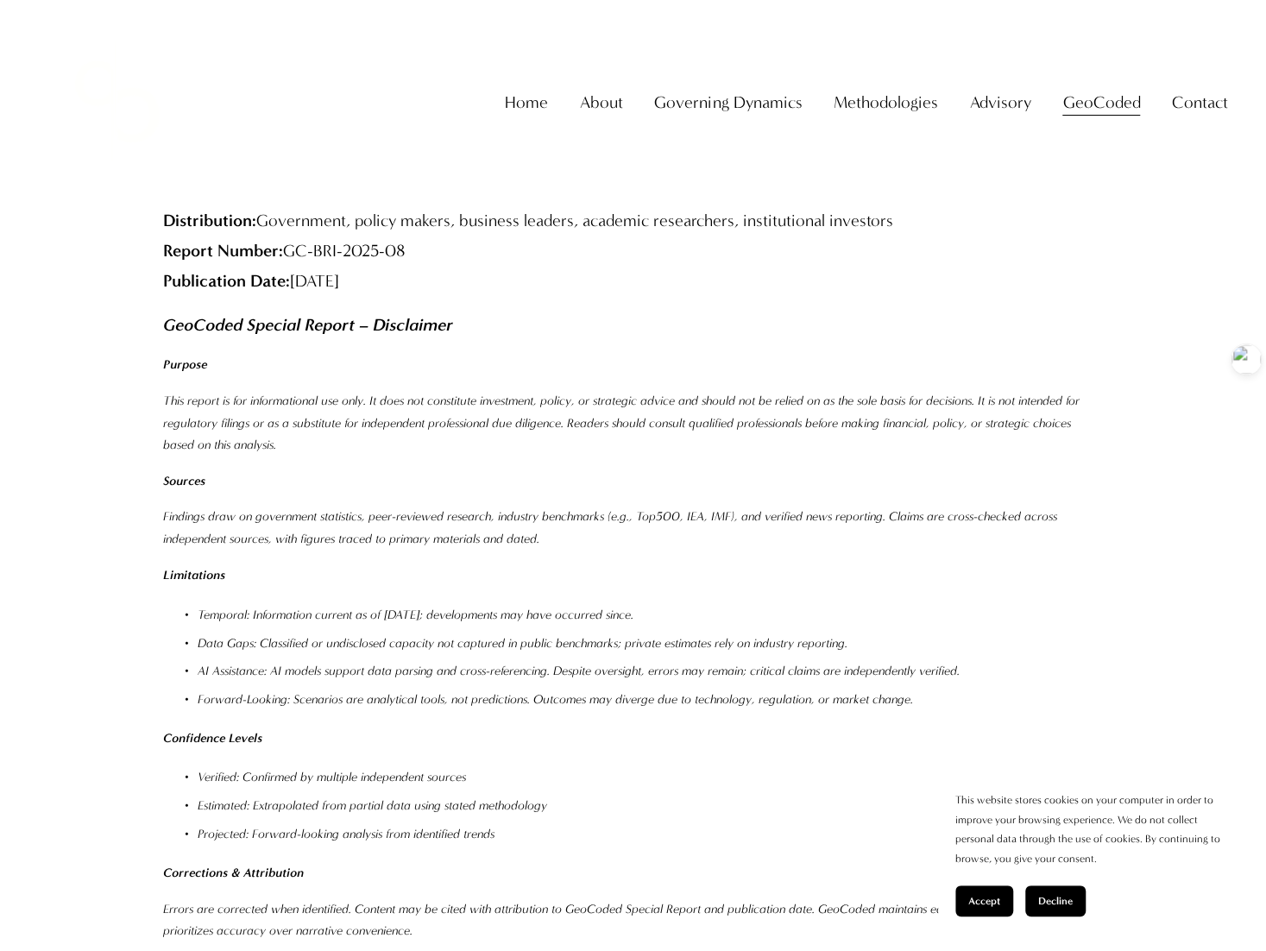
scroll to position [20683, 0]
